Goal: Task Accomplishment & Management: Complete application form

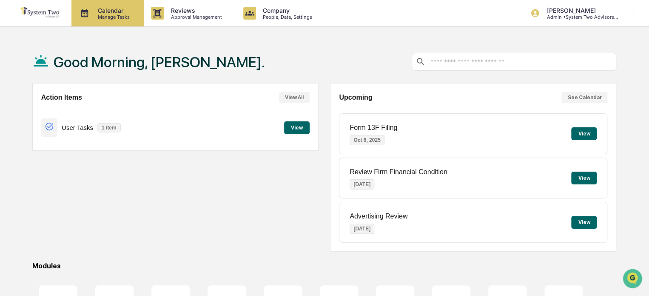
click at [117, 10] on p "Calendar" at bounding box center [112, 10] width 43 height 7
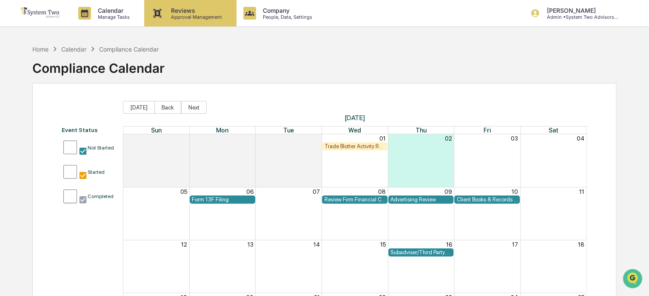
click at [190, 13] on p "Reviews" at bounding box center [195, 10] width 62 height 7
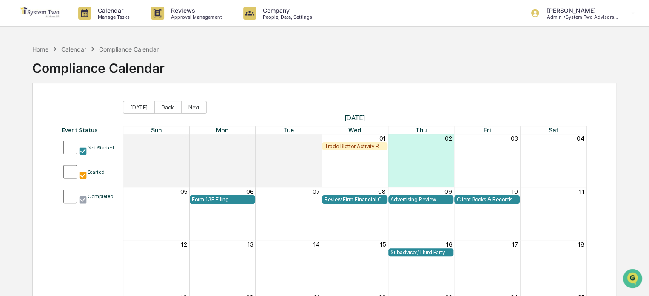
click at [583, 12] on p "[PERSON_NAME]" at bounding box center [579, 10] width 79 height 7
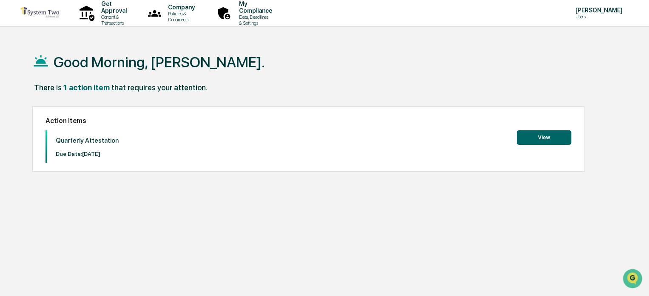
click at [532, 137] on button "View" at bounding box center [544, 137] width 54 height 14
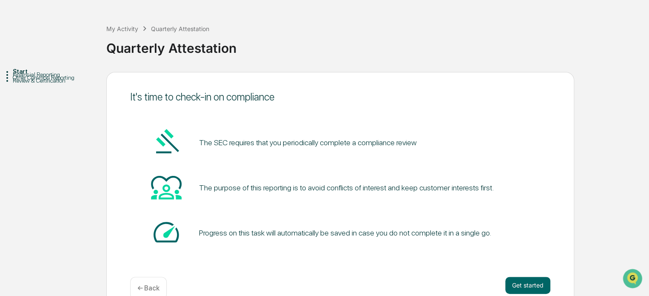
scroll to position [43, 0]
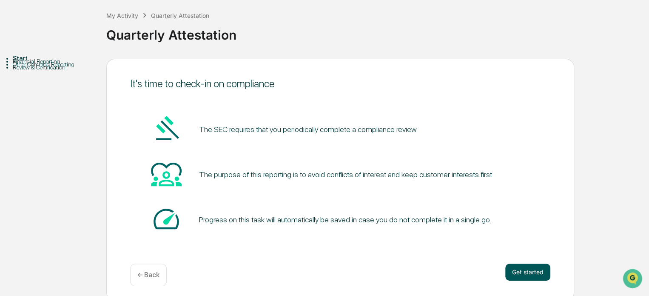
click at [523, 273] on button "Get started" at bounding box center [527, 271] width 45 height 17
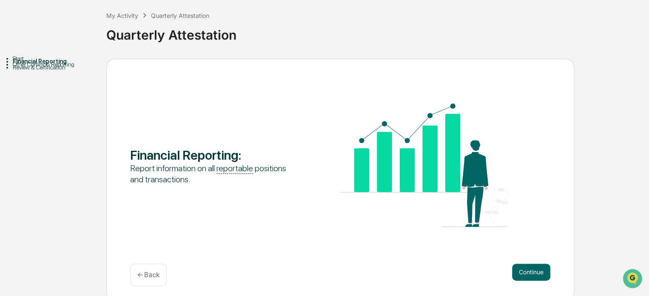
scroll to position [46, 0]
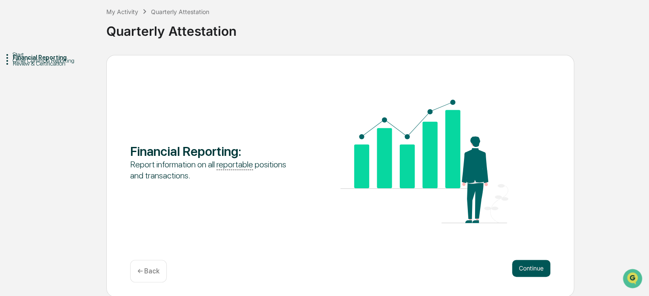
click at [536, 266] on button "Continue" at bounding box center [531, 267] width 38 height 17
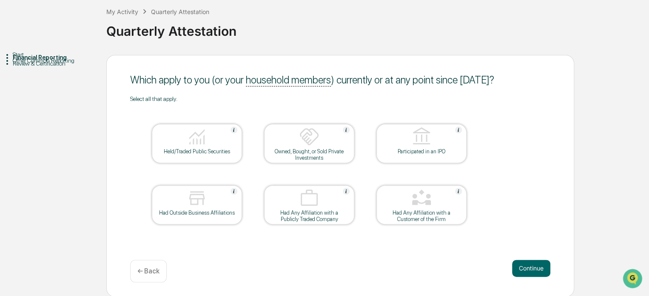
click at [182, 145] on div at bounding box center [196, 137] width 85 height 22
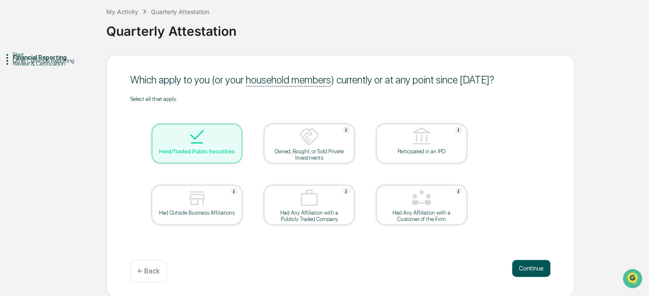
click at [533, 267] on button "Continue" at bounding box center [531, 267] width 38 height 17
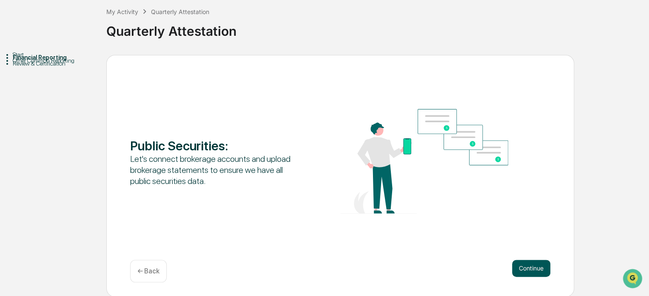
click at [533, 267] on button "Continue" at bounding box center [531, 267] width 38 height 17
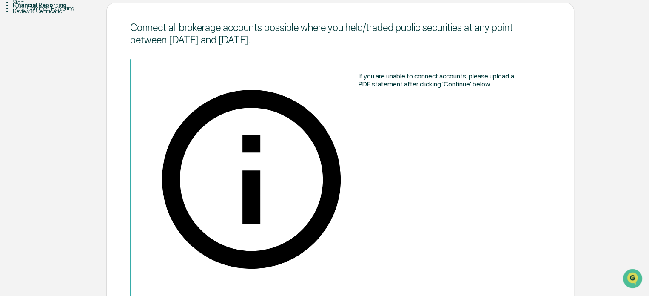
scroll to position [100, 0]
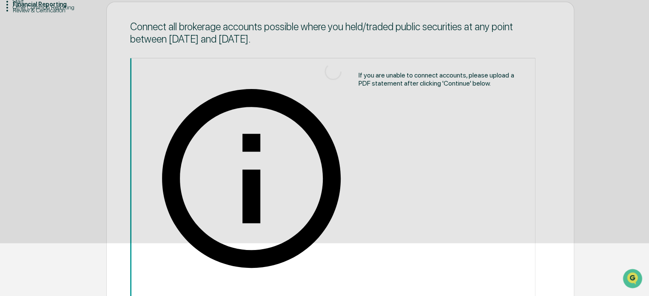
scroll to position [46, 0]
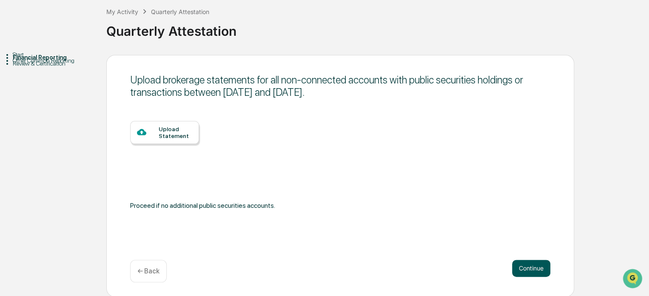
click at [532, 268] on button "Continue" at bounding box center [531, 267] width 38 height 17
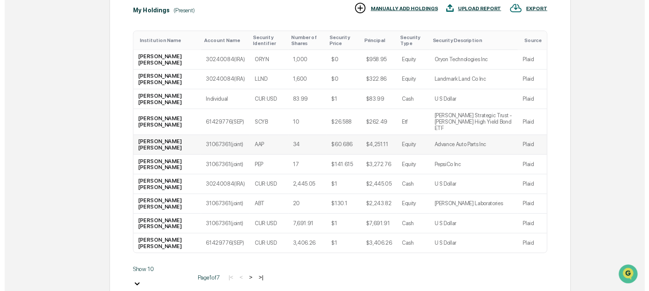
scroll to position [177, 0]
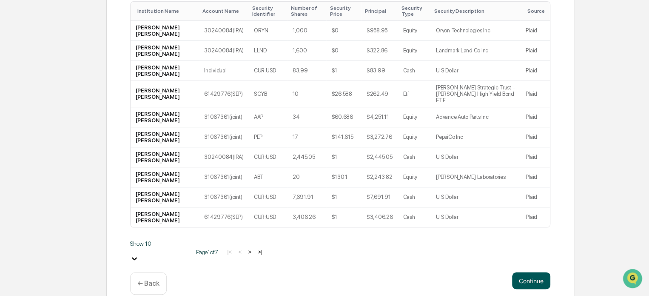
click at [530, 272] on button "Continue" at bounding box center [531, 280] width 38 height 17
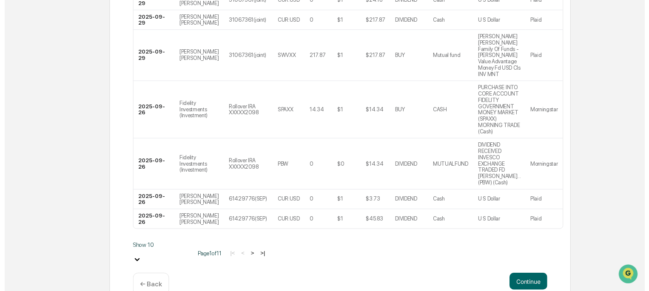
scroll to position [299, 0]
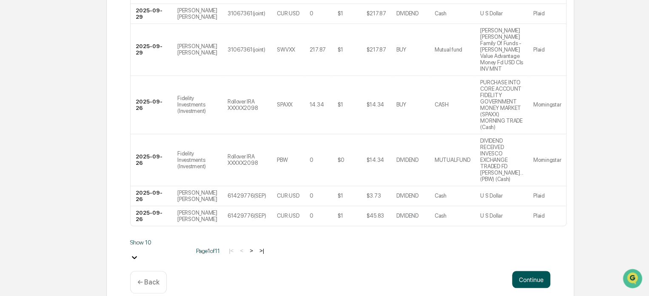
click at [530, 270] on button "Continue" at bounding box center [531, 278] width 38 height 17
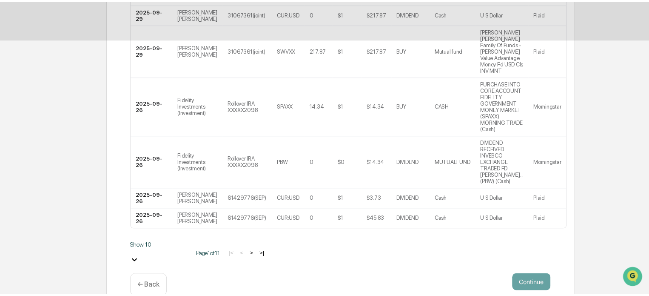
scroll to position [46, 0]
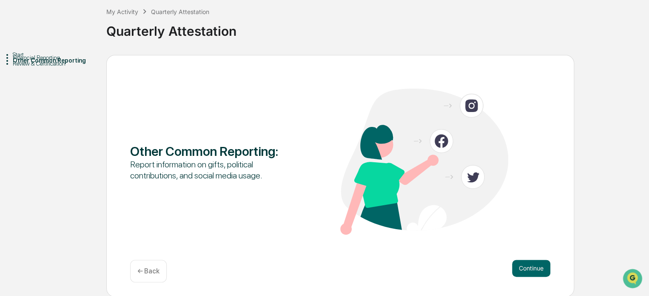
click at [530, 265] on button "Continue" at bounding box center [531, 267] width 38 height 17
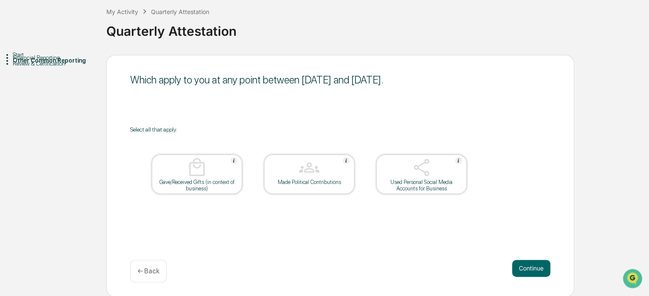
click at [530, 265] on button "Continue" at bounding box center [531, 267] width 38 height 17
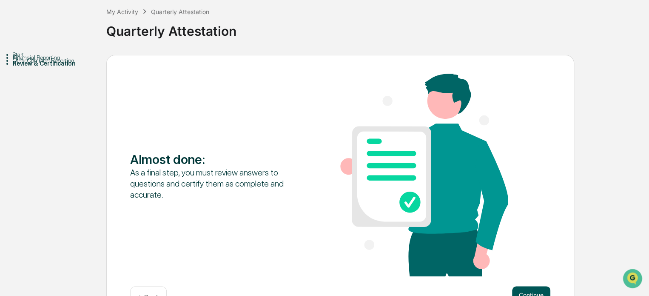
click at [534, 288] on button "Continue" at bounding box center [531, 294] width 38 height 17
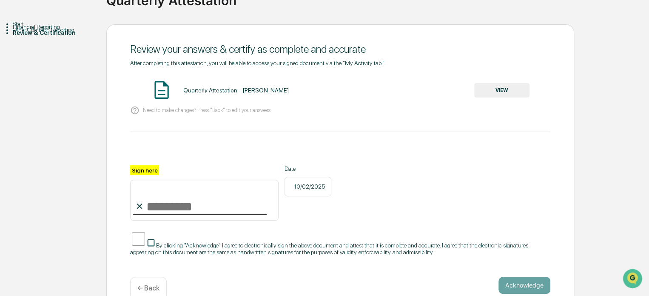
scroll to position [90, 0]
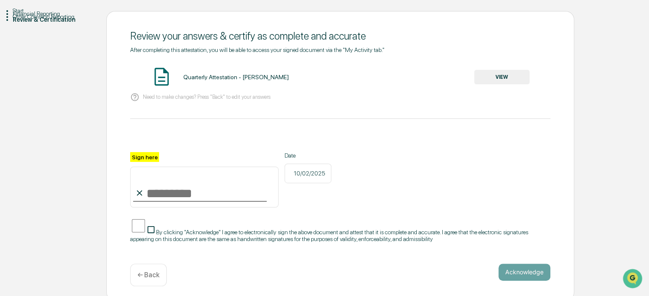
click at [202, 192] on input "Sign here" at bounding box center [204, 186] width 148 height 41
type input "**********"
click at [125, 226] on div "**********" at bounding box center [340, 155] width 468 height 289
click at [538, 266] on button "Acknowledge" at bounding box center [524, 271] width 52 height 17
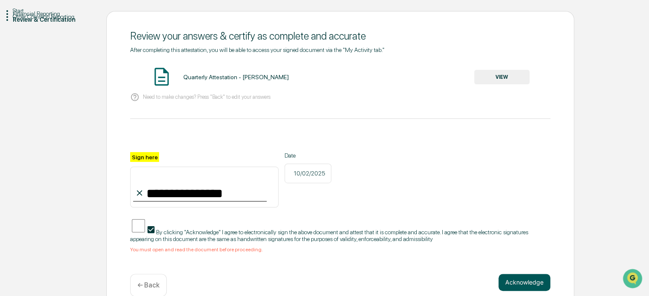
scroll to position [100, 0]
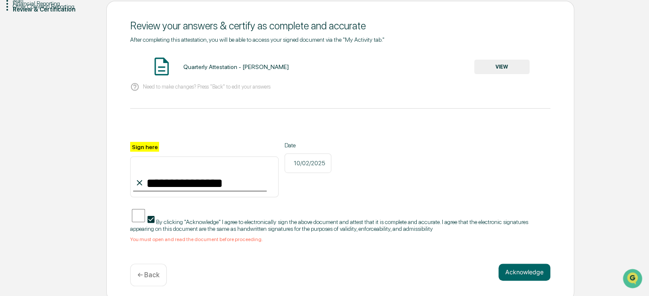
click at [242, 219] on span "By clicking "Acknowledge" I agree to electronically sign the above document and…" at bounding box center [329, 225] width 398 height 14
click at [251, 218] on span "By clicking "Acknowledge" I agree to electronically sign the above document and…" at bounding box center [329, 225] width 398 height 14
click at [509, 63] on button "VIEW" at bounding box center [501, 67] width 55 height 14
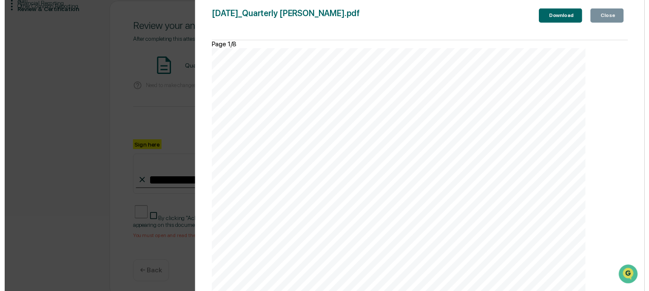
scroll to position [4256, 0]
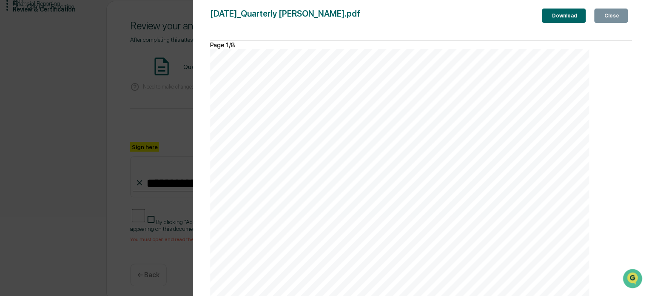
click at [608, 13] on div "Close" at bounding box center [611, 16] width 17 height 6
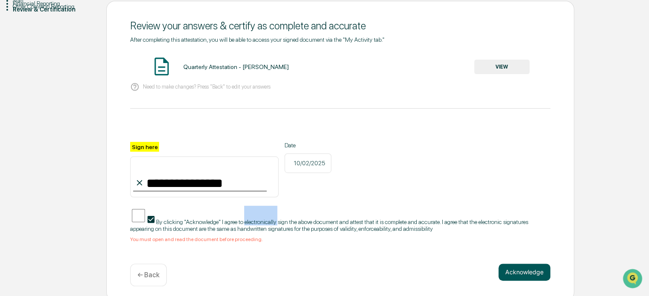
click at [524, 265] on button "Acknowledge" at bounding box center [524, 271] width 52 height 17
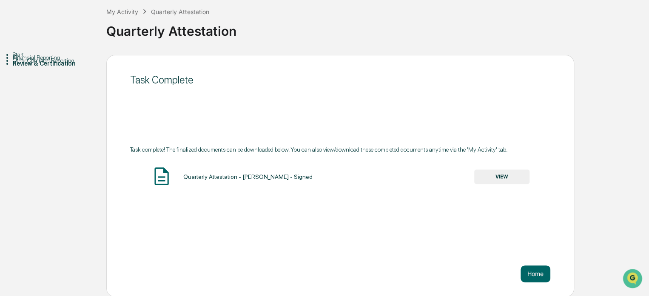
scroll to position [0, 0]
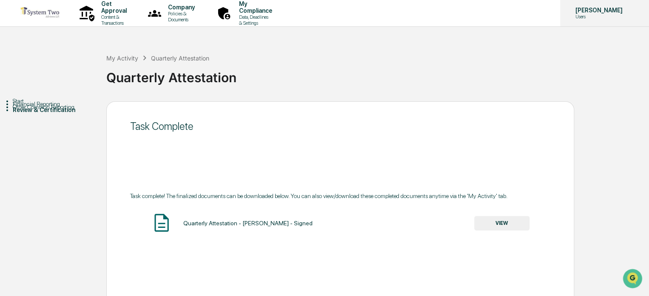
click at [587, 13] on p "[PERSON_NAME]" at bounding box center [598, 10] width 58 height 7
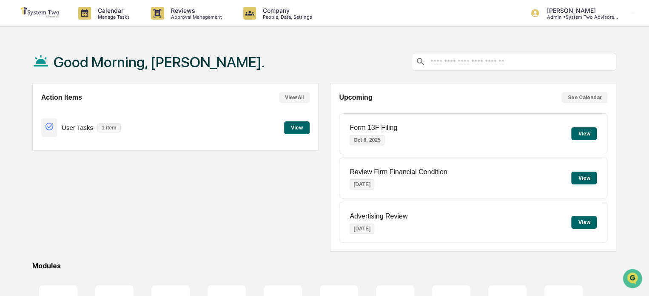
click at [301, 127] on button "View" at bounding box center [297, 127] width 26 height 13
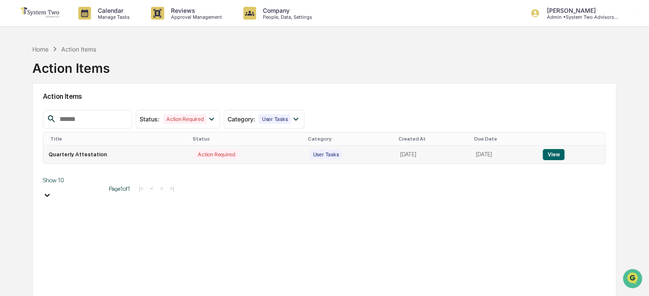
click at [558, 155] on button "View" at bounding box center [554, 154] width 22 height 11
